Goal: Check status: Check status

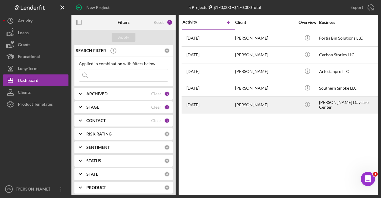
click at [275, 103] on div "[PERSON_NAME]" at bounding box center [265, 105] width 60 height 16
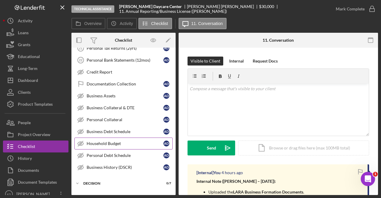
scroll to position [210, 0]
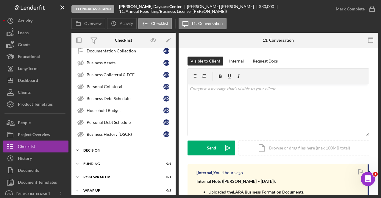
click at [89, 149] on div "Decision" at bounding box center [125, 151] width 85 height 4
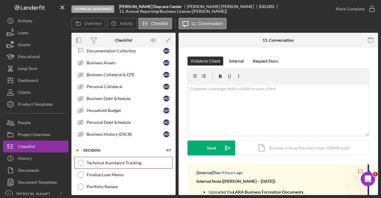
click at [103, 161] on div "Technical Assistance Tracking" at bounding box center [130, 163] width 86 height 5
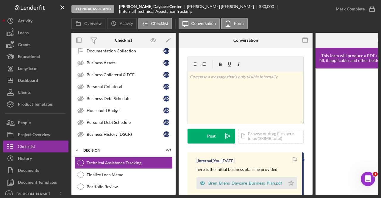
scroll to position [0, 71]
